Goal: Navigation & Orientation: Find specific page/section

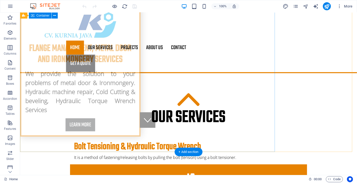
scroll to position [111, 0]
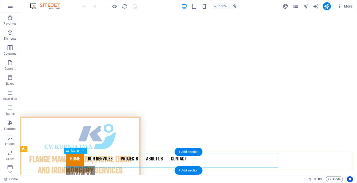
click at [98, 160] on nav "Home Our Services Bolt Tensioning & Hydraulic Torque Wrench Pipe Cutting (Cold …" at bounding box center [188, 159] width 245 height 14
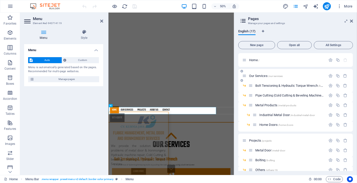
click at [272, 76] on span "/our-services" at bounding box center [275, 76] width 15 height 3
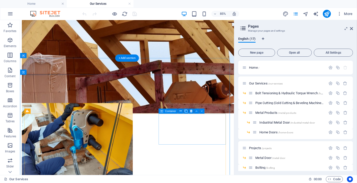
scroll to position [363, 0]
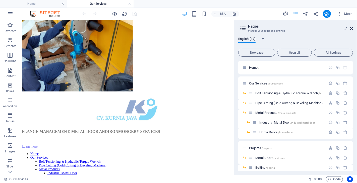
click at [350, 28] on icon at bounding box center [351, 29] width 3 height 4
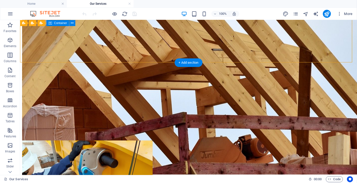
scroll to position [56, 0]
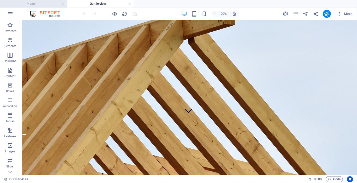
click at [39, 4] on h4 "Home" at bounding box center [33, 4] width 67 height 6
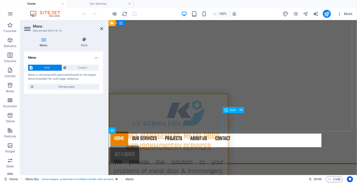
scroll to position [167, 0]
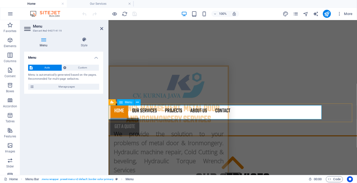
click at [198, 110] on nav "Home Our Services Bolt Tensioning & Hydraulic Torque Wrench Pipe Cutting (Cold …" at bounding box center [232, 111] width 245 height 14
click at [66, 87] on span "Manage pages" at bounding box center [67, 87] width 62 height 6
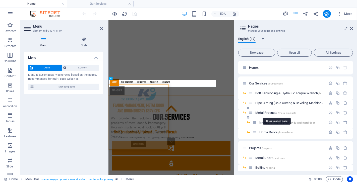
click at [272, 112] on span "Metal Products /metal-products" at bounding box center [275, 113] width 41 height 4
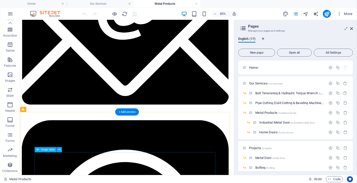
scroll to position [418, 0]
